Goal: Information Seeking & Learning: Learn about a topic

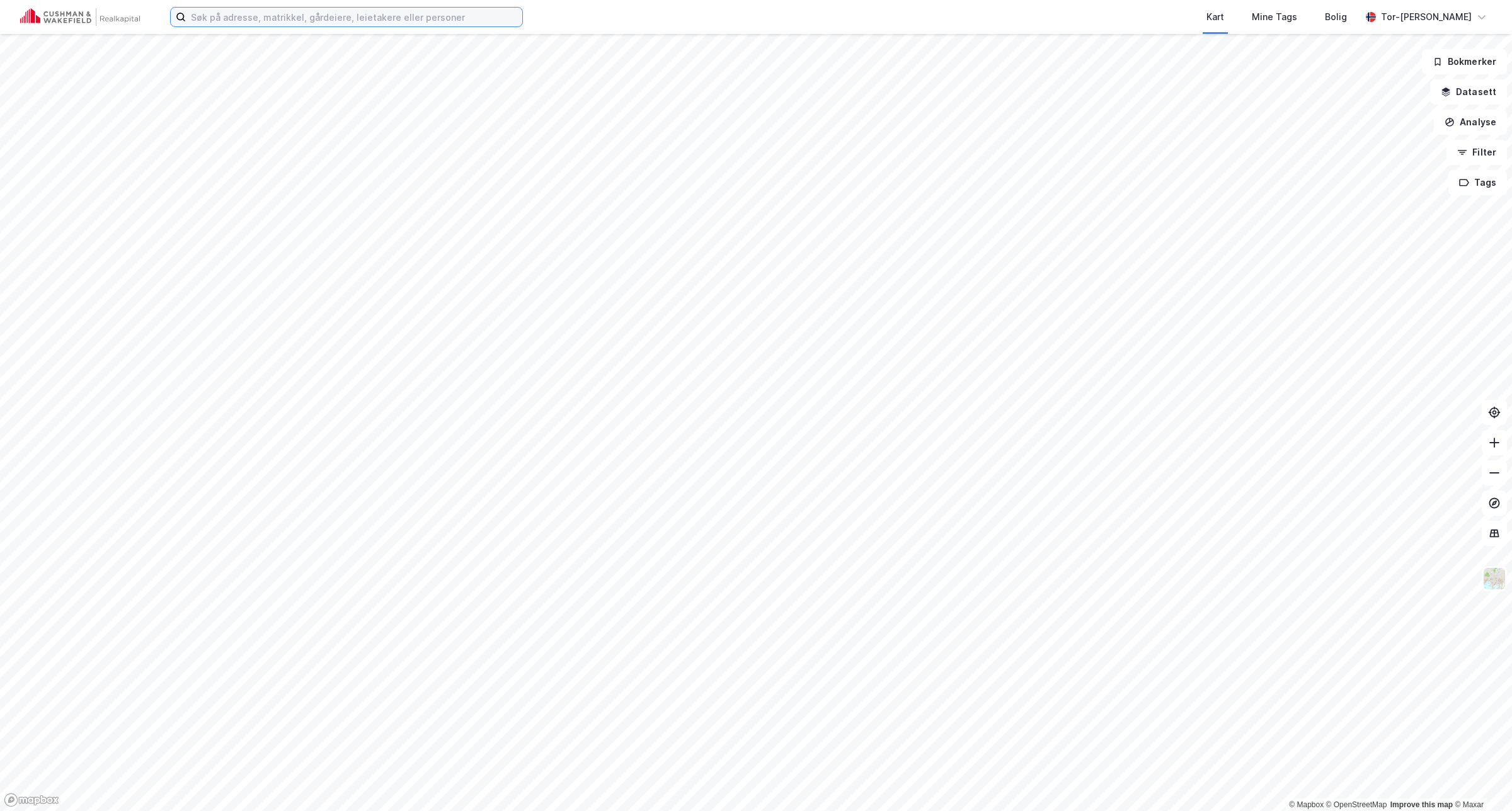
click at [225, 20] on input at bounding box center [354, 17] width 336 height 19
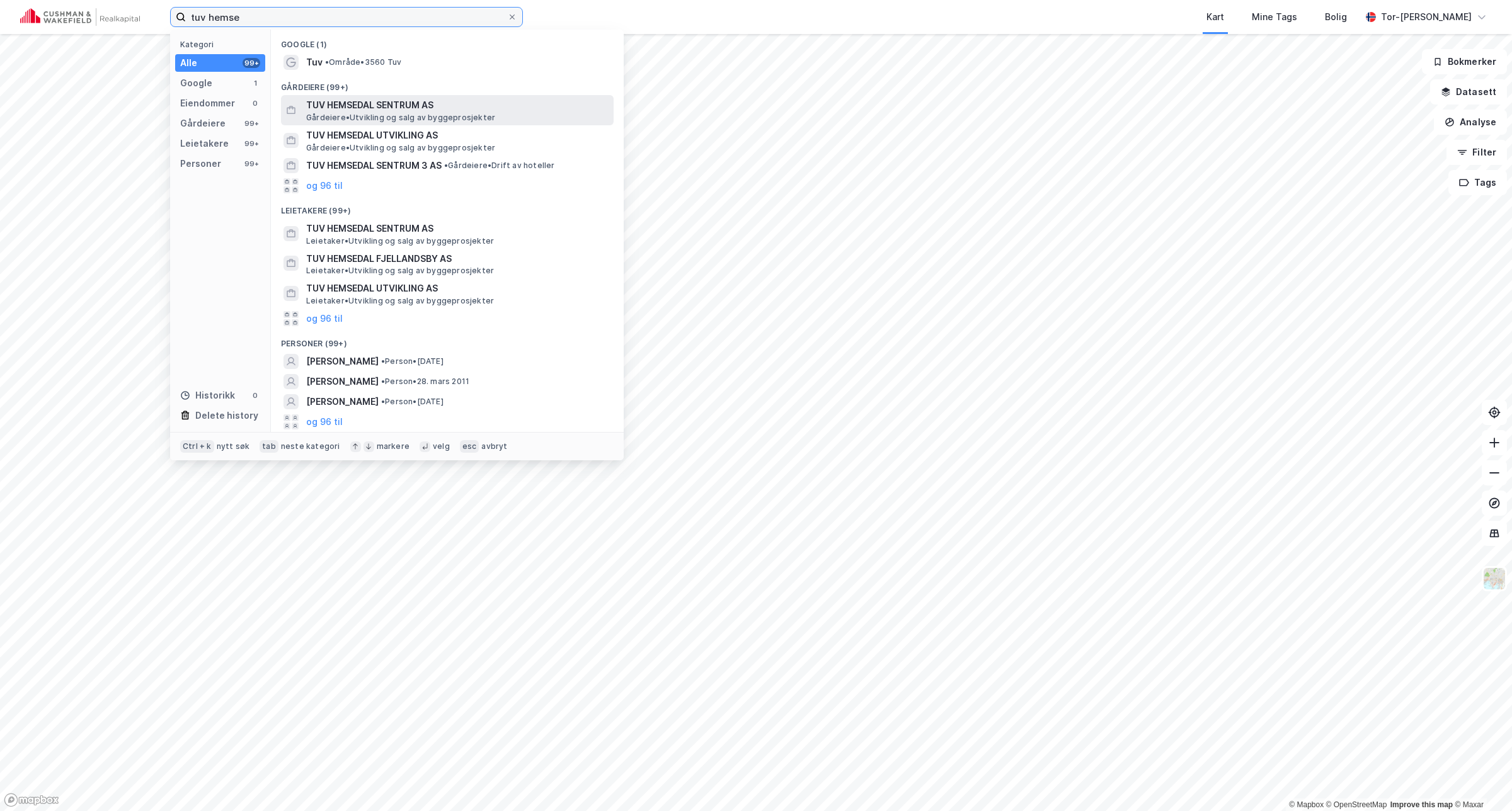
type input "tuv hemse"
click at [370, 110] on span "TUV HEMSEDAL SENTRUM AS" at bounding box center [458, 105] width 303 height 15
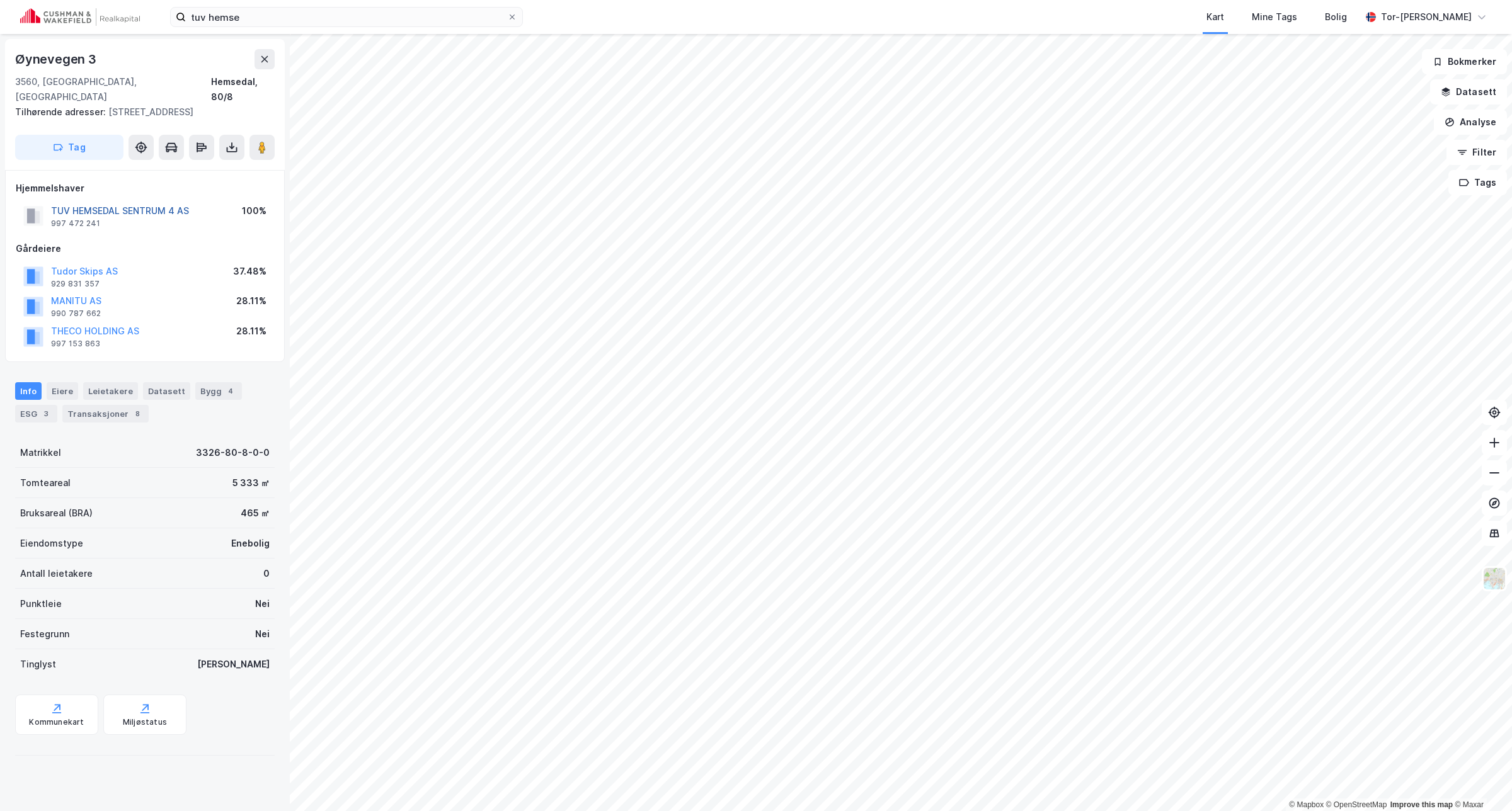
click at [0, 0] on button "TUV HEMSEDAL SENTRUM 4 AS" at bounding box center [0, 0] width 0 height 0
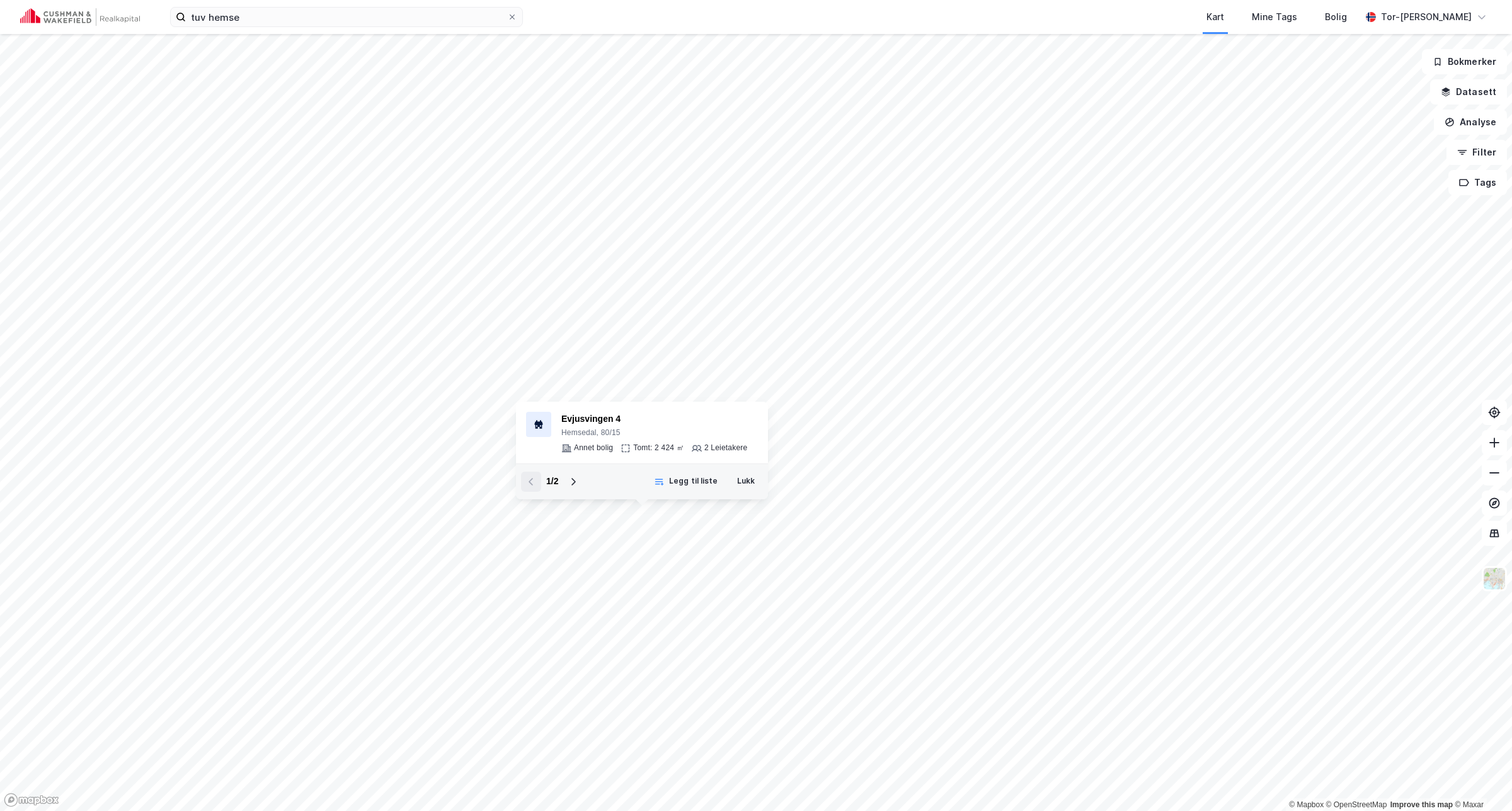
click at [572, 485] on icon at bounding box center [573, 481] width 10 height 10
click at [534, 479] on icon at bounding box center [531, 481] width 10 height 10
click at [569, 482] on icon at bounding box center [573, 481] width 10 height 10
click at [748, 482] on button "Lukk" at bounding box center [746, 482] width 34 height 21
